Goal: Information Seeking & Learning: Check status

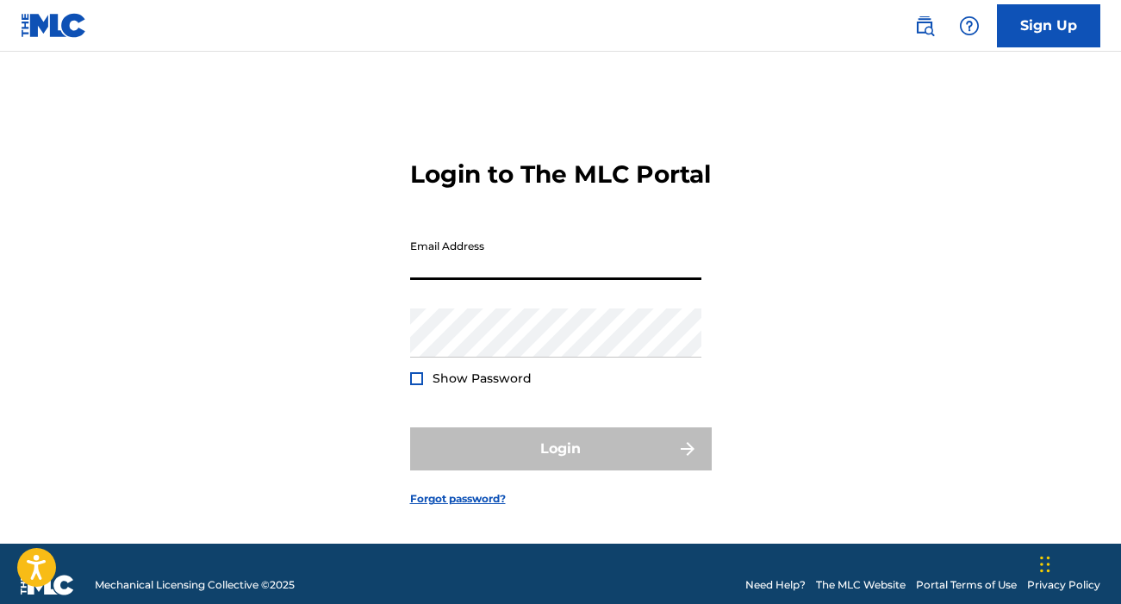
type input "[EMAIL_ADDRESS][DOMAIN_NAME]"
click at [560, 470] on button "Login" at bounding box center [561, 448] width 302 height 43
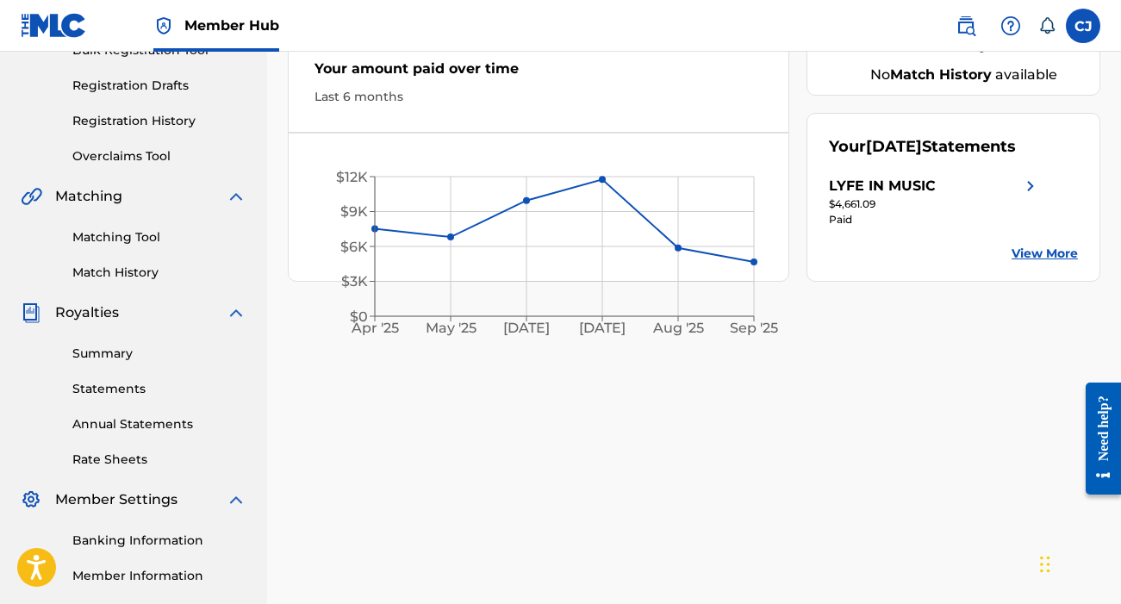
scroll to position [278, 0]
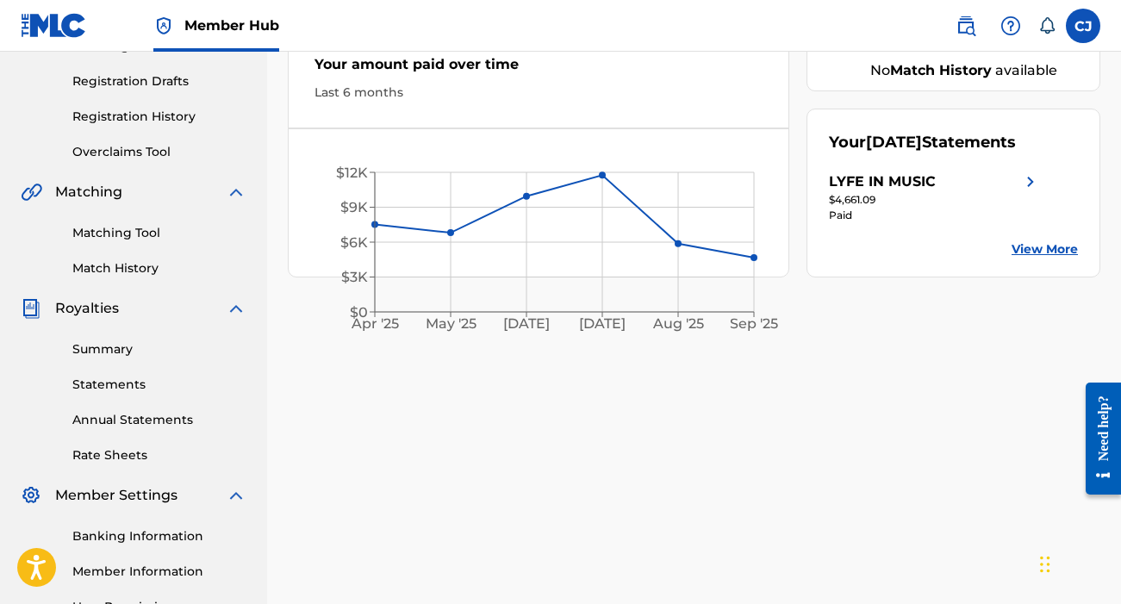
click at [1030, 259] on link "View More" at bounding box center [1045, 249] width 66 height 18
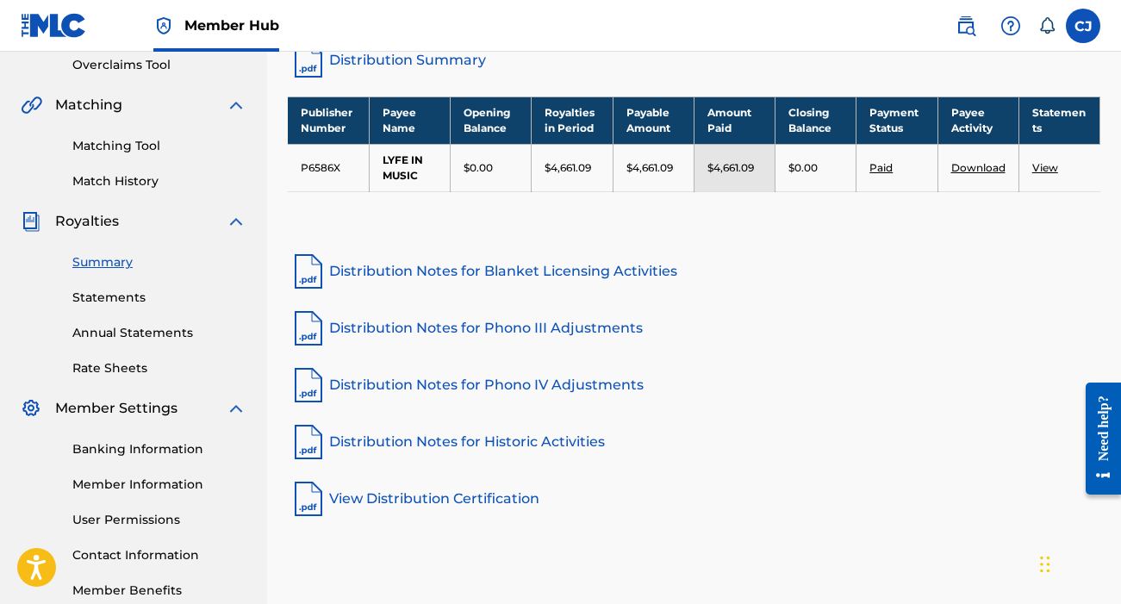
scroll to position [370, 0]
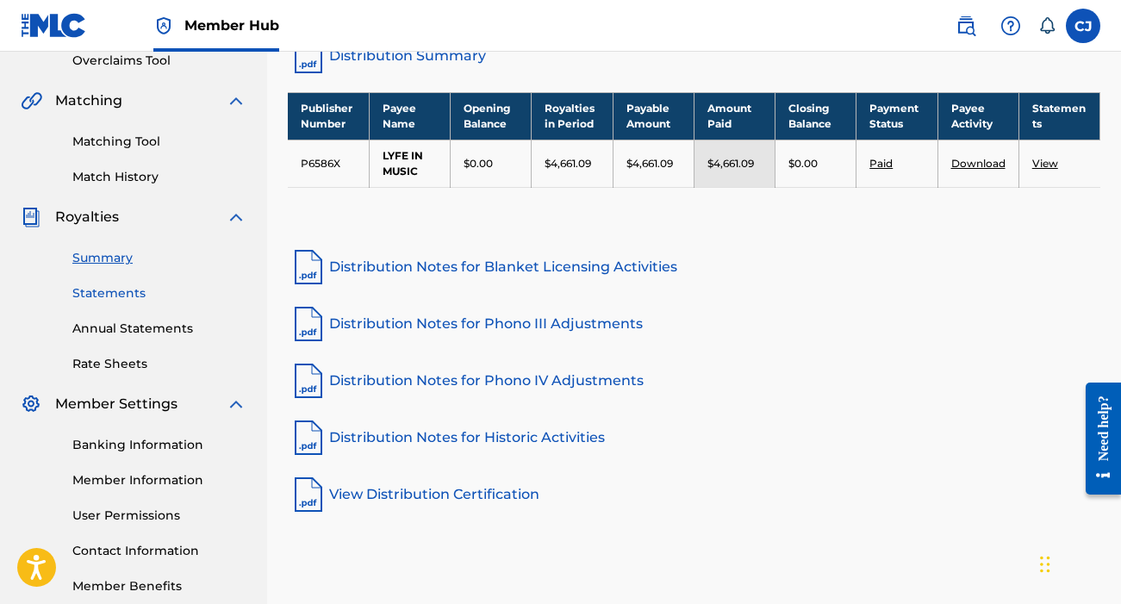
click at [104, 290] on link "Statements" at bounding box center [159, 293] width 174 height 18
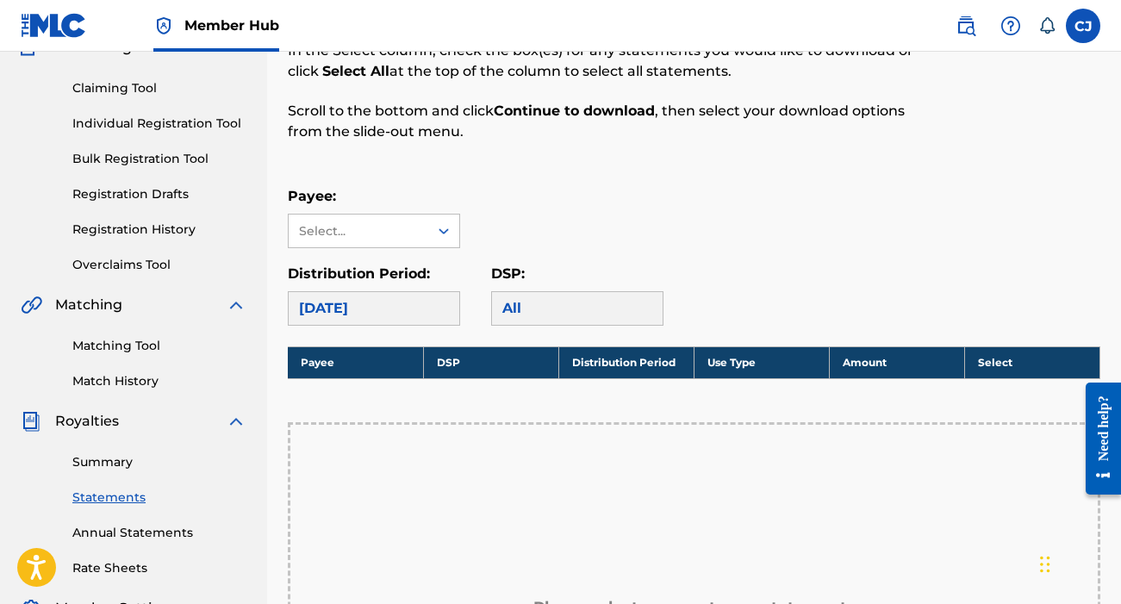
scroll to position [165, 0]
click at [140, 532] on link "Annual Statements" at bounding box center [159, 533] width 174 height 18
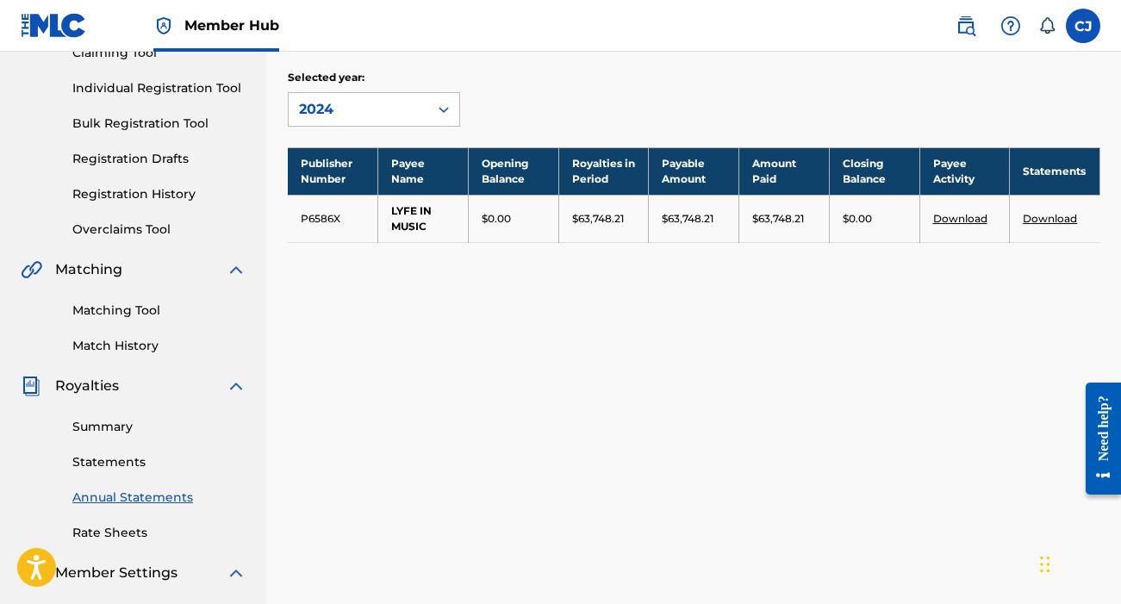
scroll to position [188, 0]
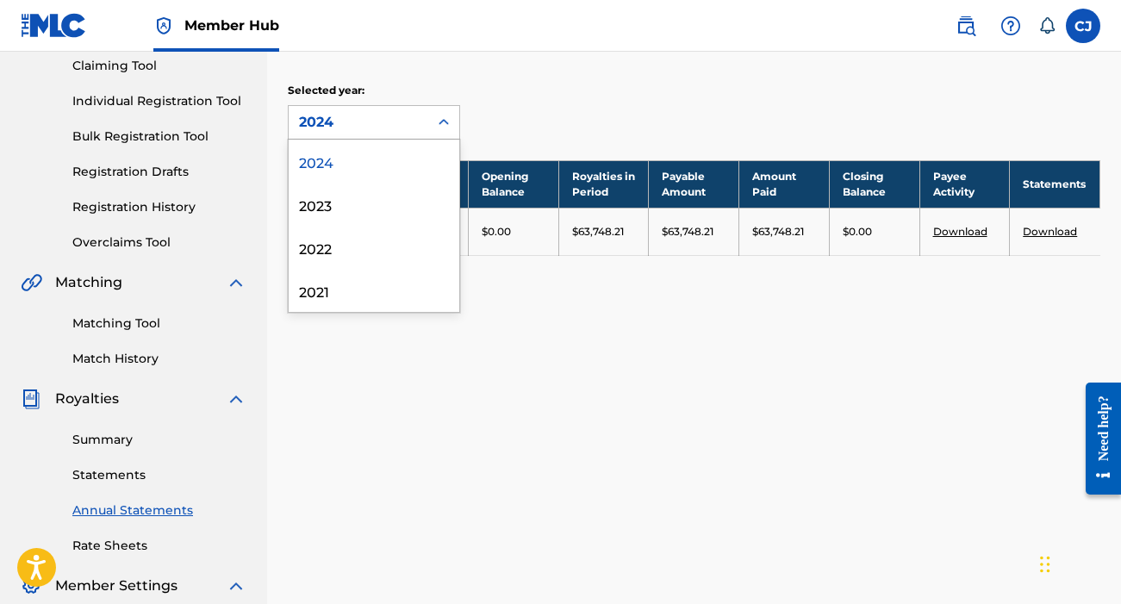
click at [439, 122] on icon at bounding box center [443, 122] width 17 height 17
click at [389, 206] on div "2023" at bounding box center [374, 204] width 171 height 43
click at [446, 116] on icon at bounding box center [443, 122] width 17 height 17
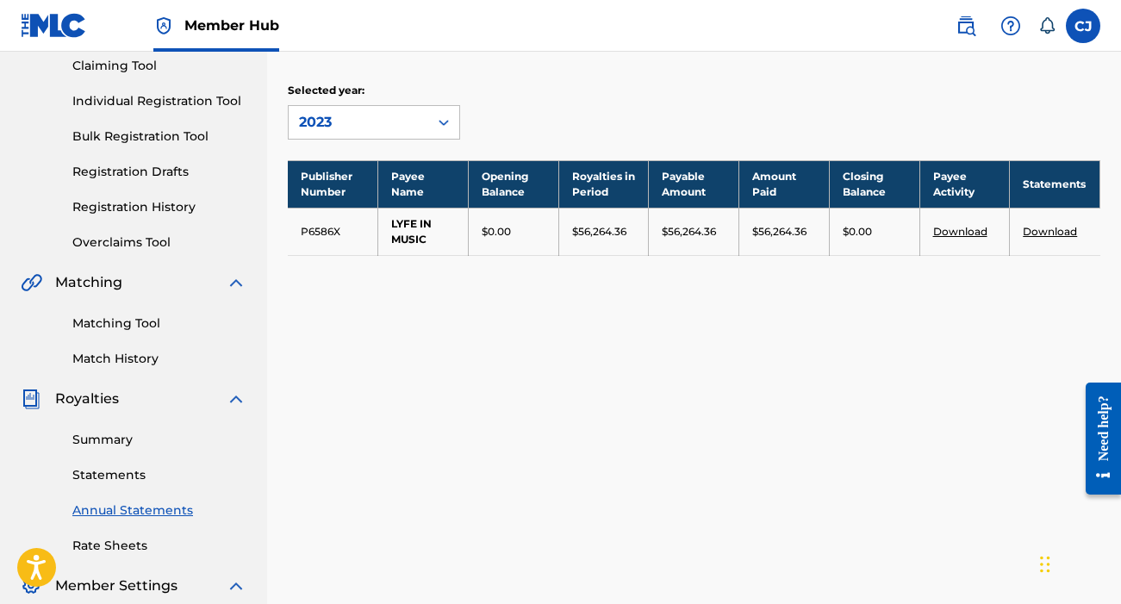
click at [446, 116] on icon at bounding box center [443, 122] width 17 height 17
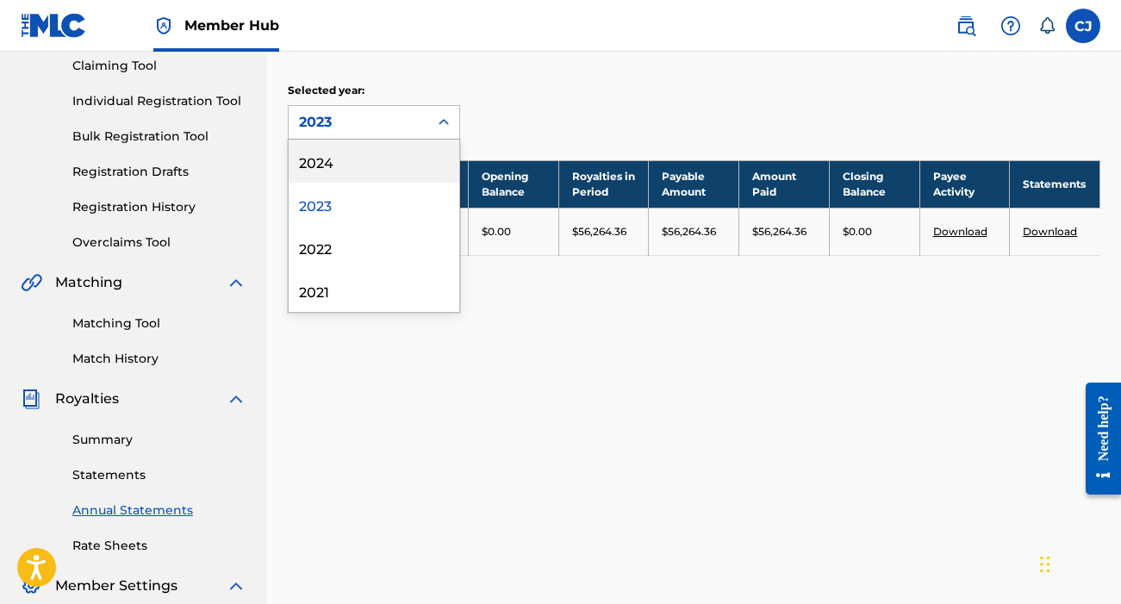
click at [446, 116] on icon at bounding box center [443, 122] width 17 height 17
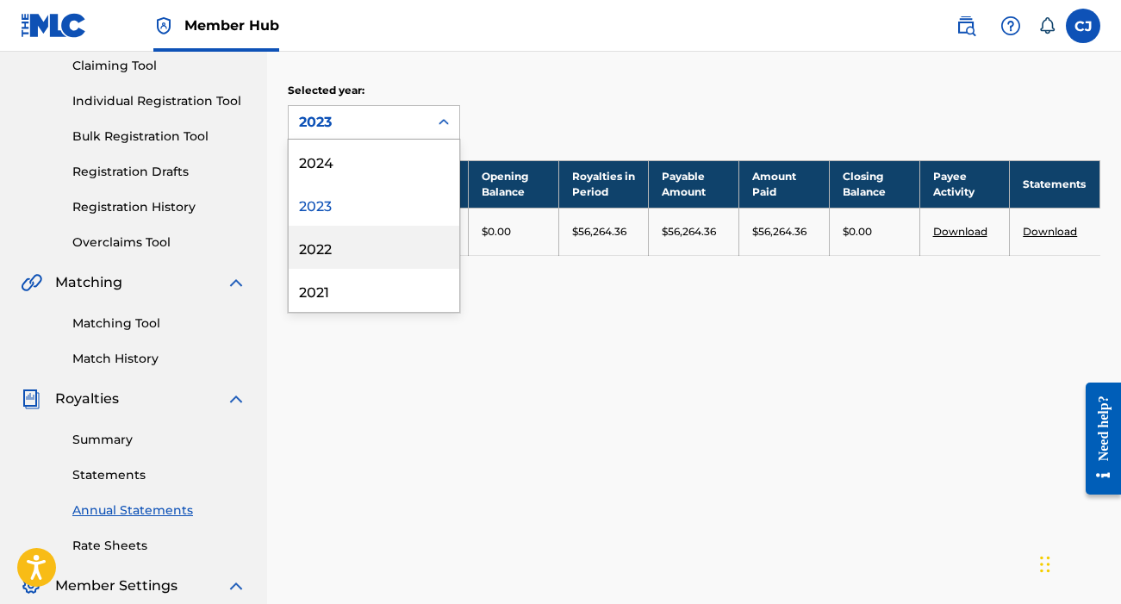
click at [347, 243] on div "2022" at bounding box center [374, 247] width 171 height 43
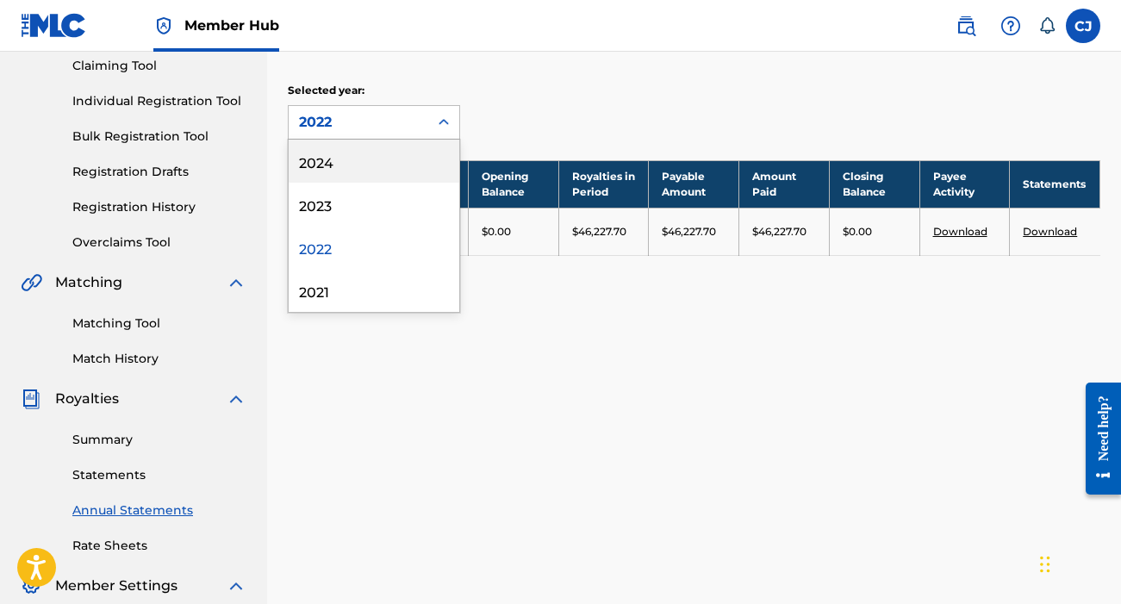
click at [446, 119] on icon at bounding box center [443, 122] width 17 height 17
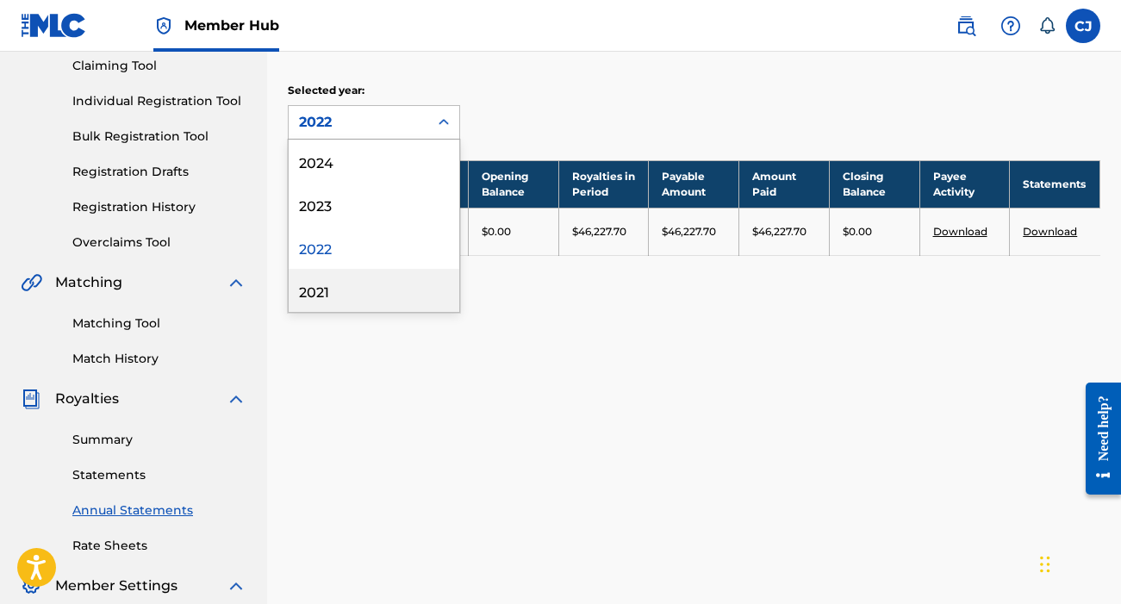
click at [358, 290] on div "2021" at bounding box center [374, 290] width 171 height 43
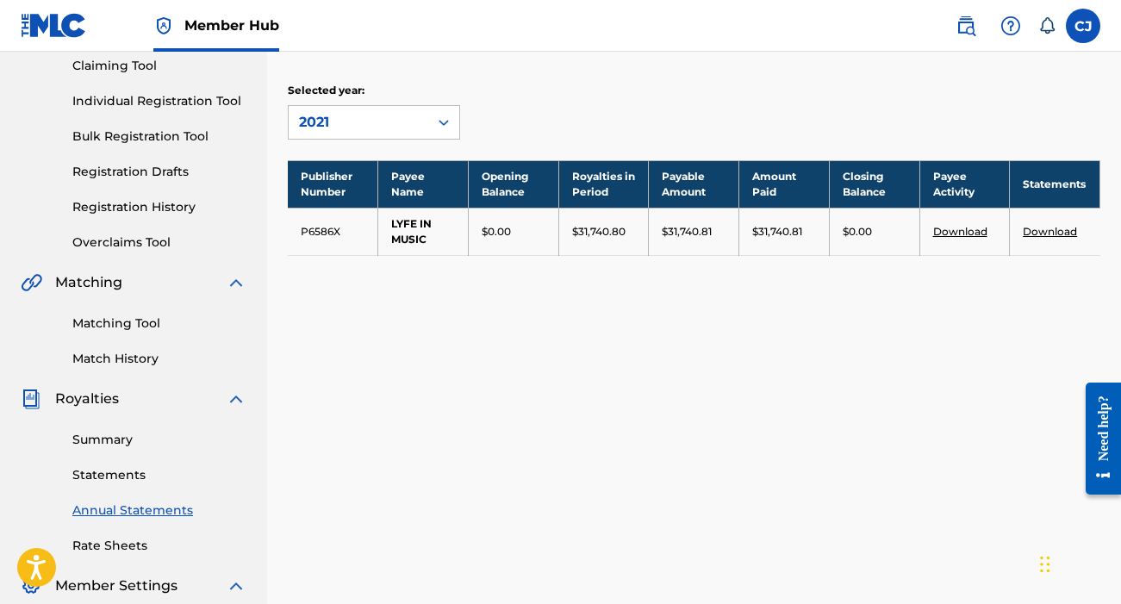
click at [443, 119] on icon at bounding box center [443, 122] width 17 height 17
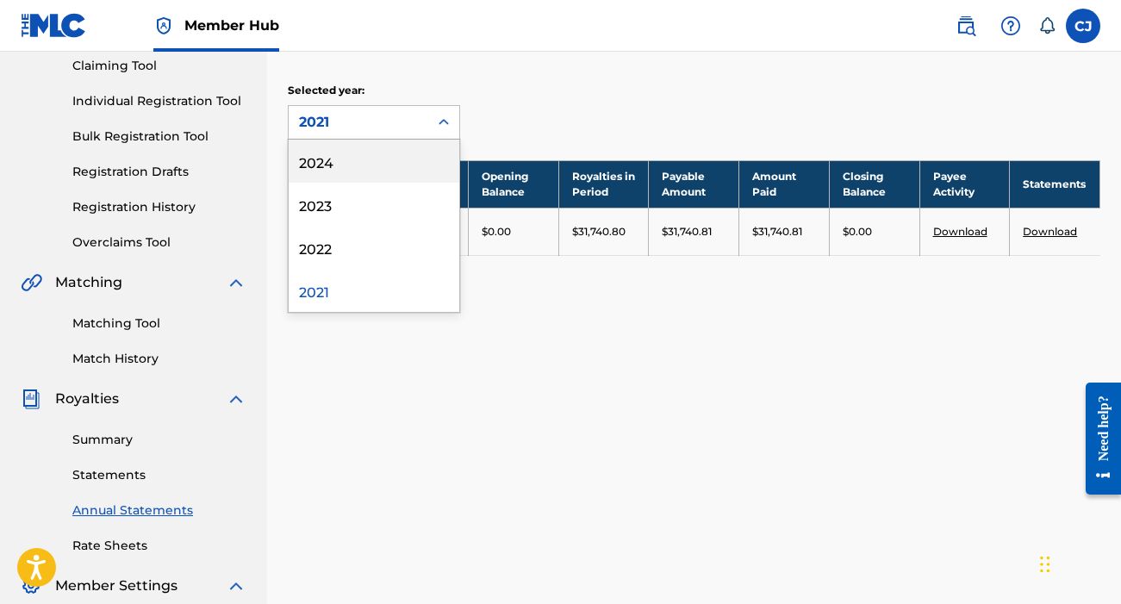
click at [395, 159] on div "2024" at bounding box center [374, 161] width 171 height 43
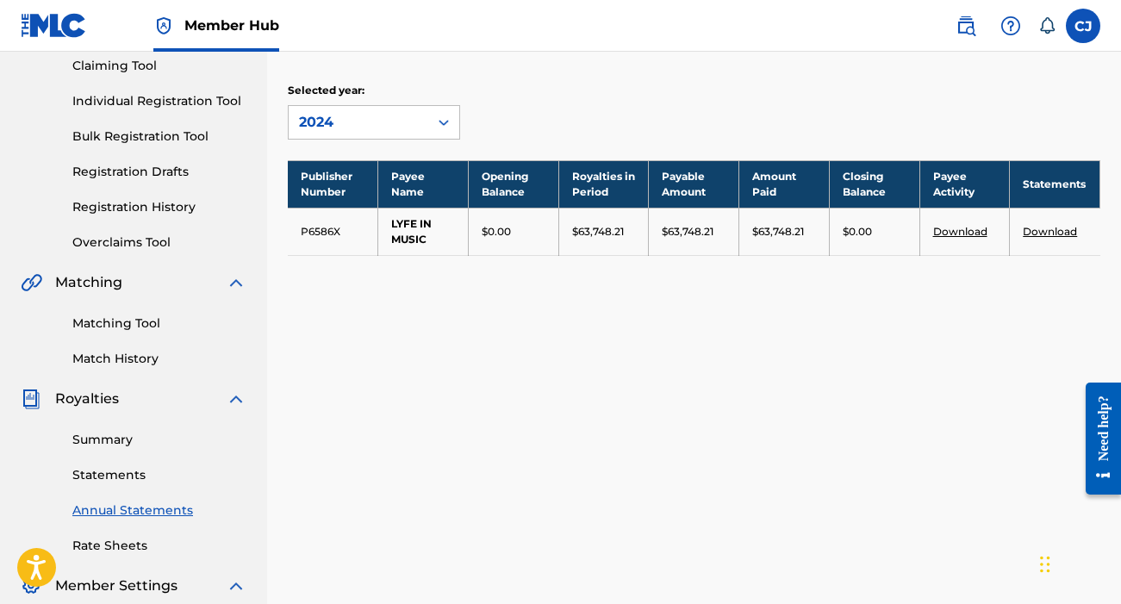
click at [441, 120] on icon at bounding box center [443, 122] width 17 height 17
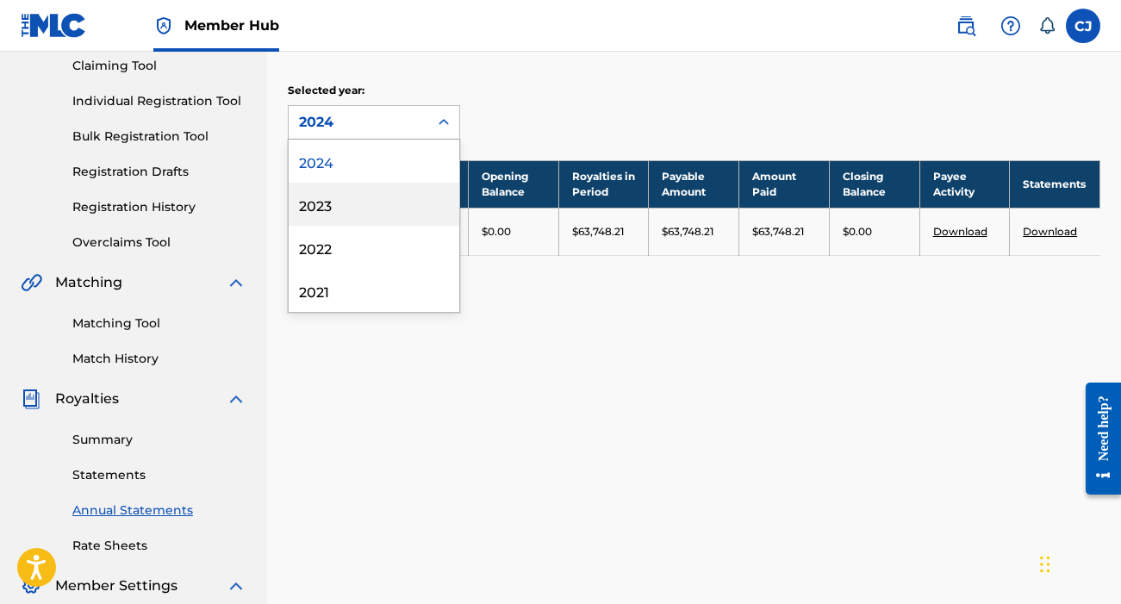
click at [396, 204] on div "2023" at bounding box center [374, 204] width 171 height 43
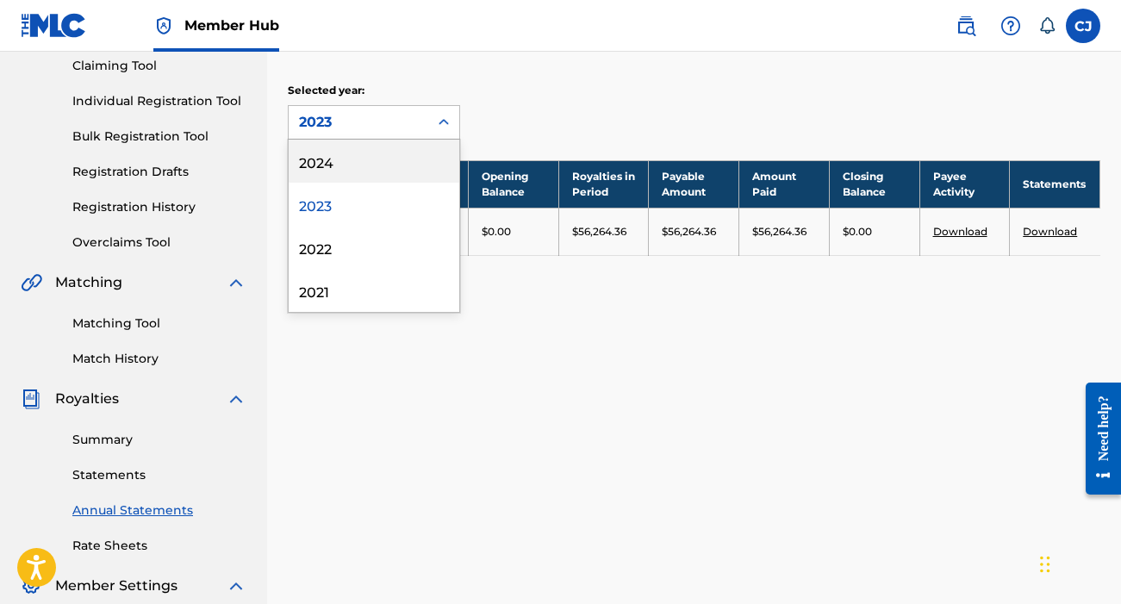
click at [442, 121] on icon at bounding box center [443, 122] width 17 height 17
click at [399, 155] on div "2024" at bounding box center [374, 161] width 171 height 43
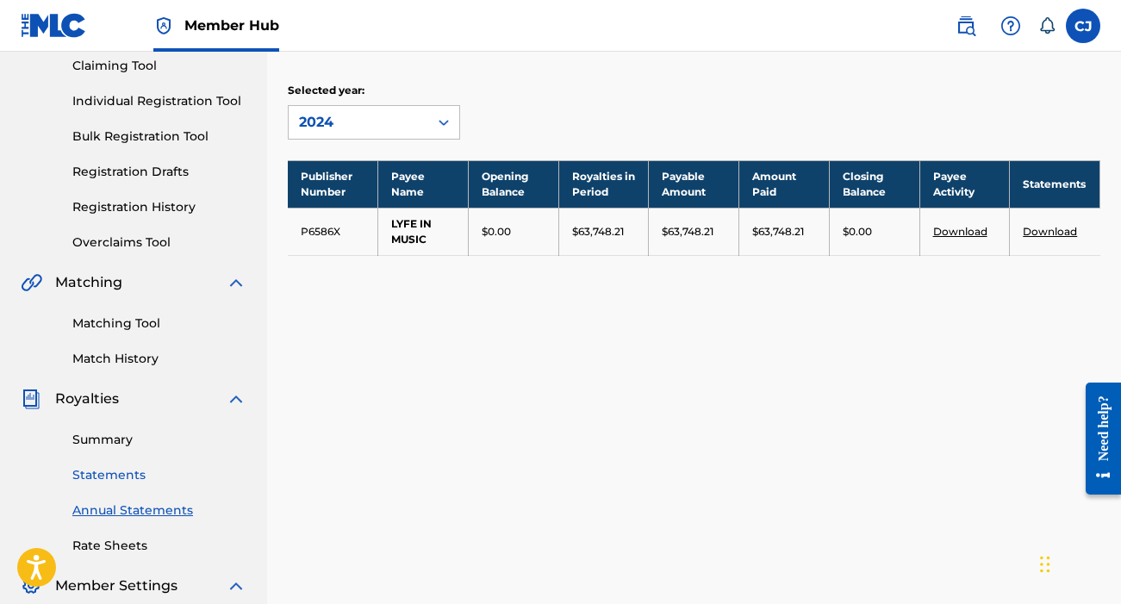
click at [105, 475] on link "Statements" at bounding box center [159, 475] width 174 height 18
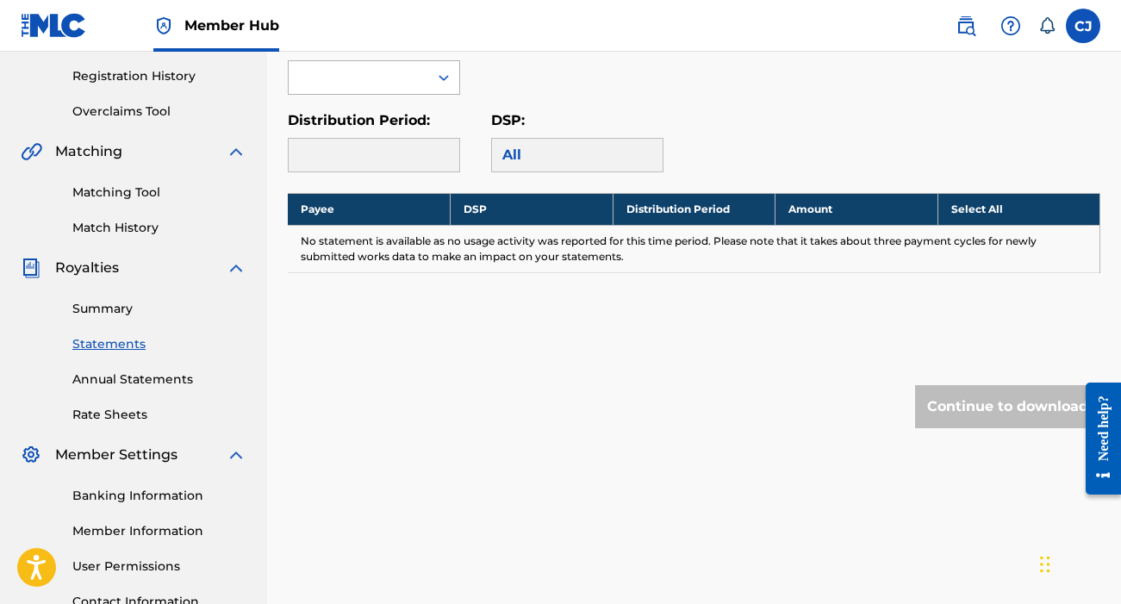
scroll to position [298, 0]
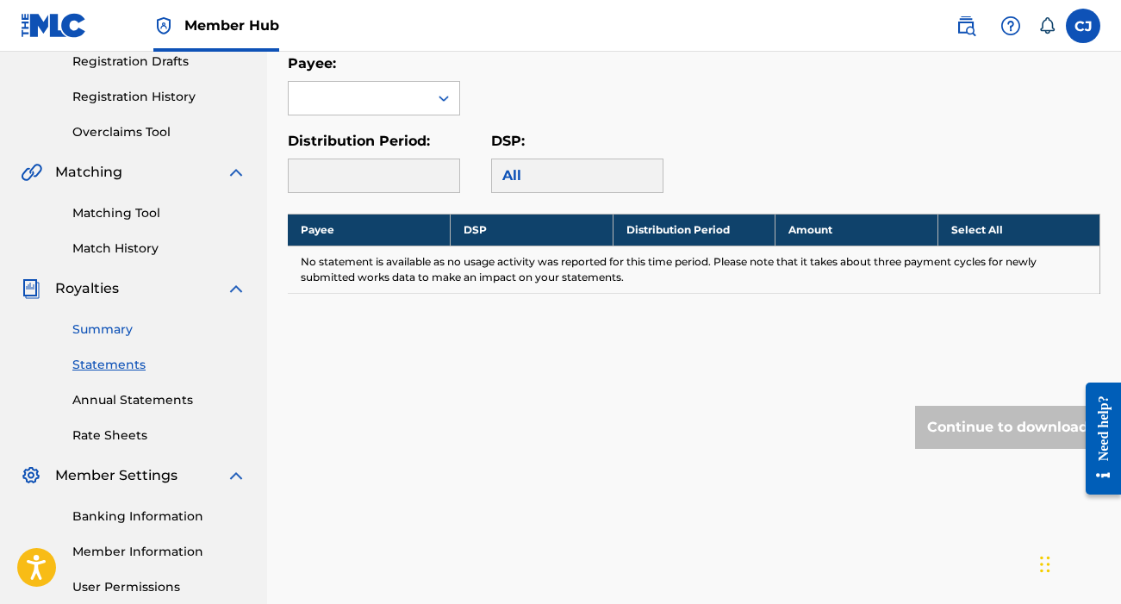
click at [122, 329] on link "Summary" at bounding box center [159, 330] width 174 height 18
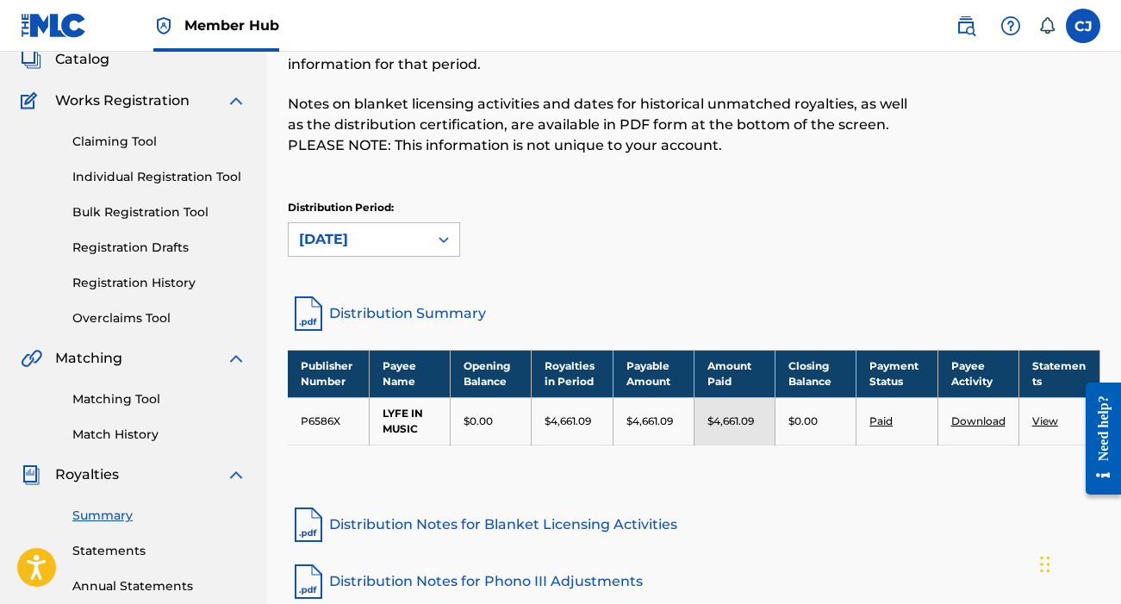
scroll to position [181, 0]
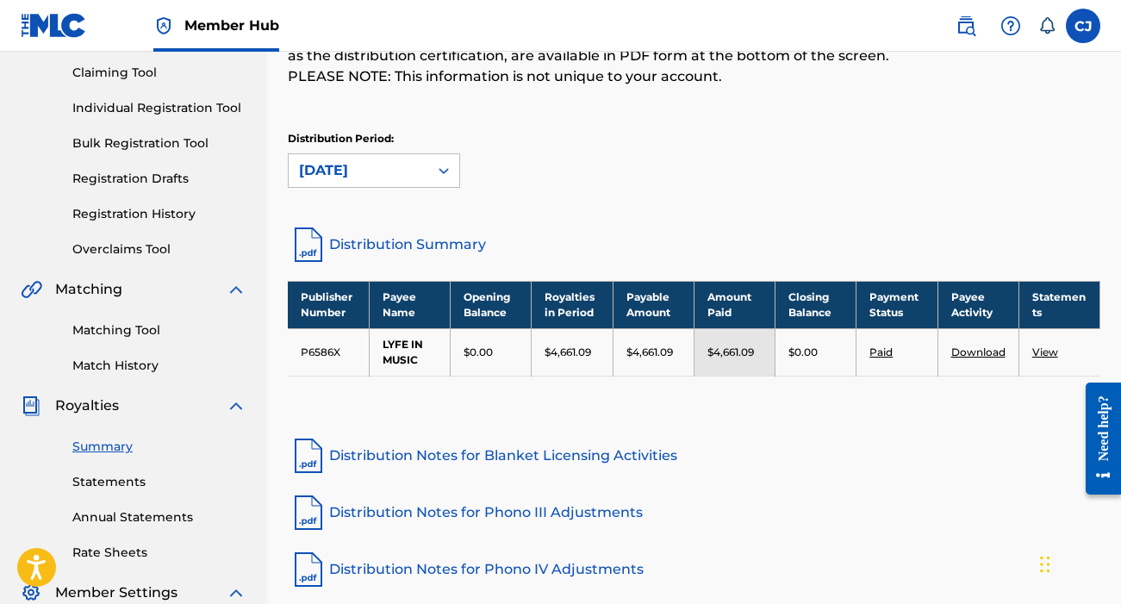
click at [427, 242] on link "Distribution Summary" at bounding box center [694, 244] width 813 height 41
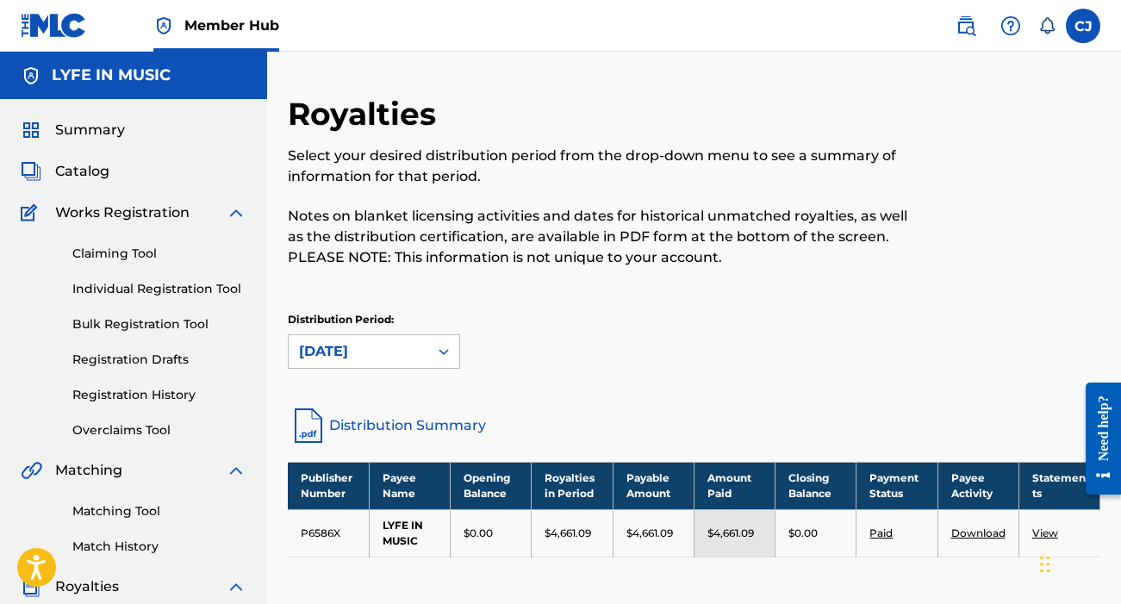
scroll to position [0, 0]
click at [108, 124] on span "Summary" at bounding box center [90, 130] width 70 height 21
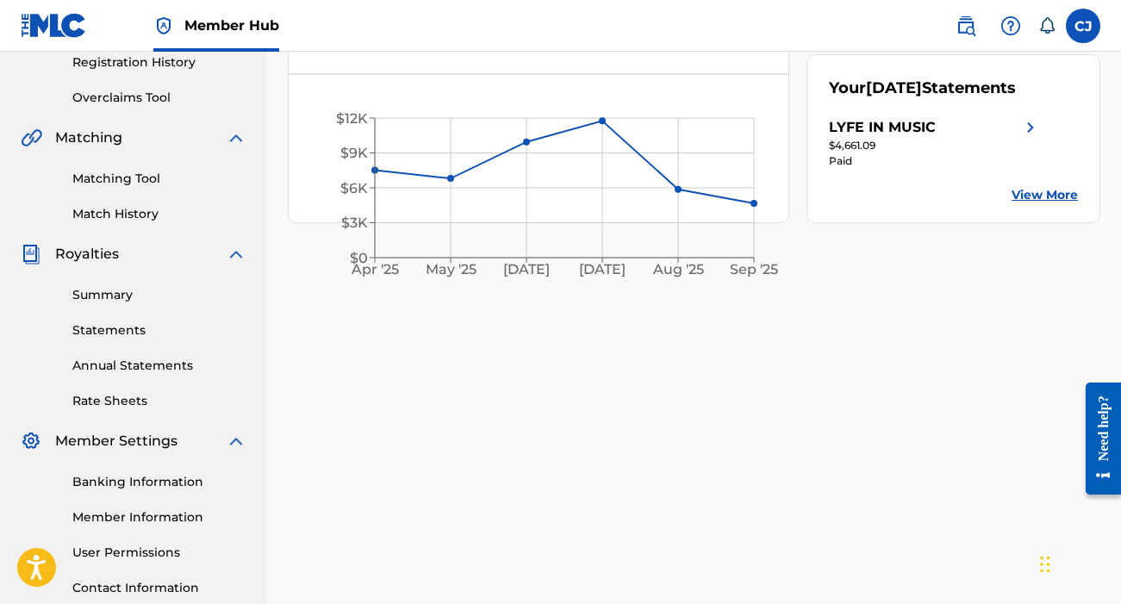
scroll to position [325, 0]
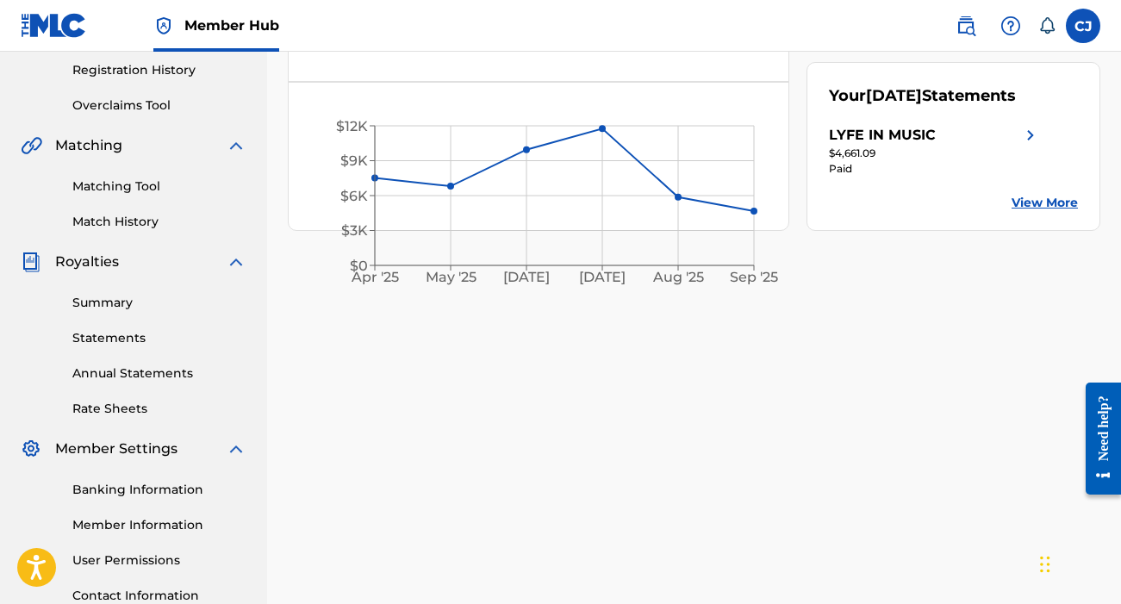
click at [1025, 146] on img at bounding box center [1030, 135] width 21 height 21
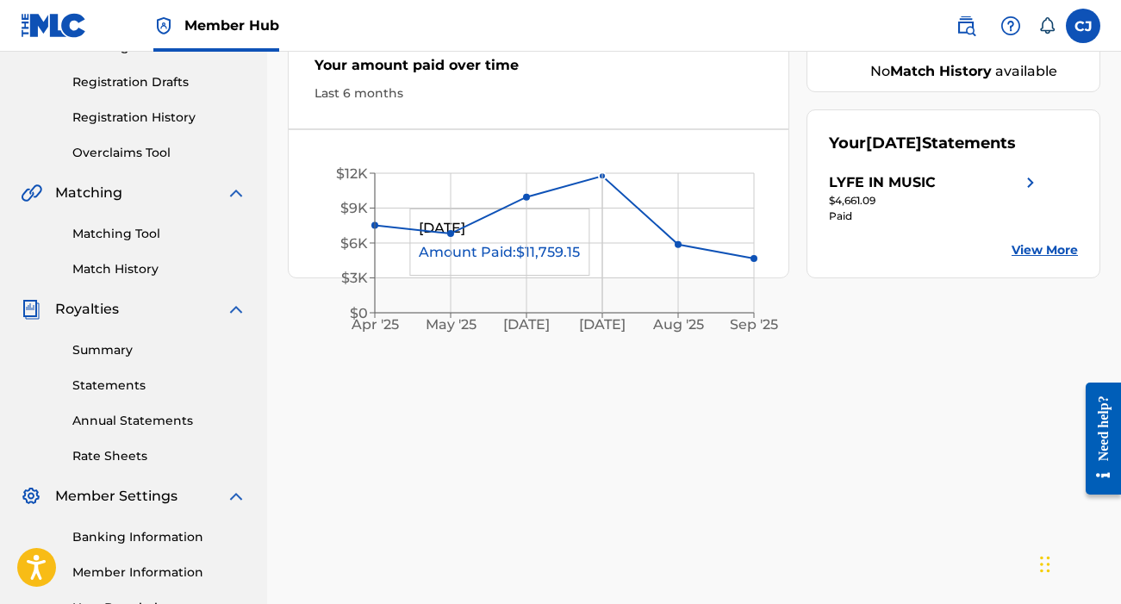
scroll to position [296, 0]
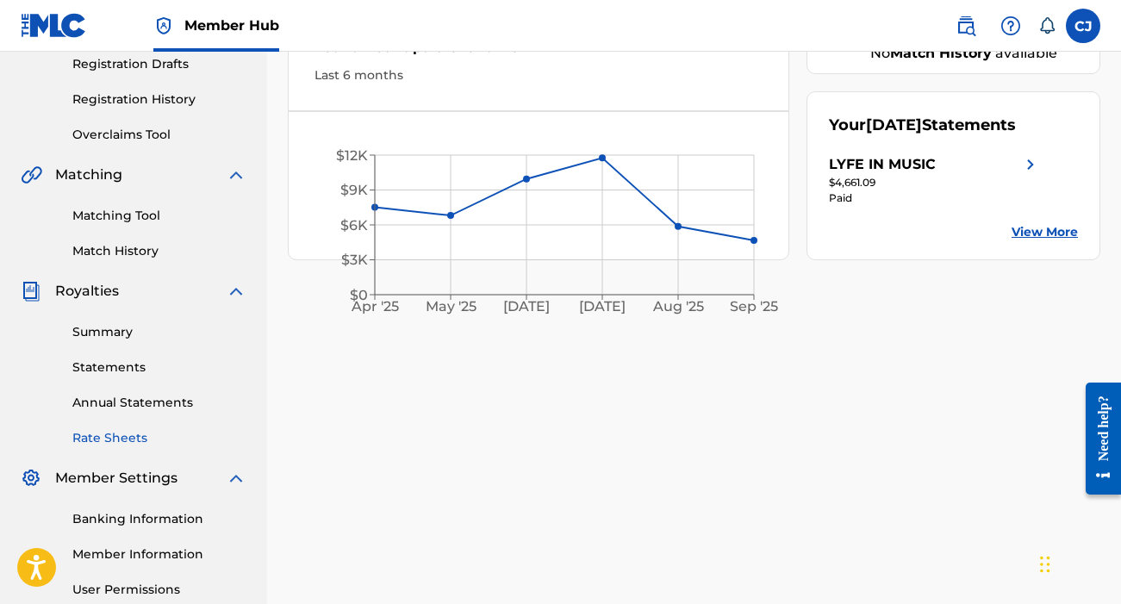
click at [124, 435] on link "Rate Sheets" at bounding box center [159, 438] width 174 height 18
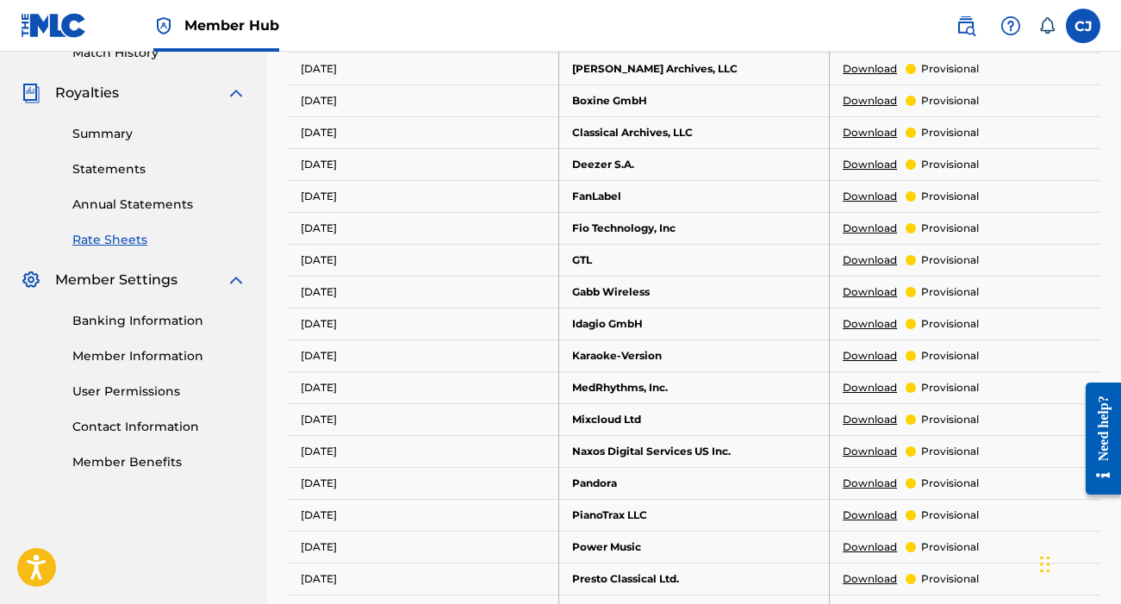
scroll to position [495, 0]
